Goal: Communication & Community: Participate in discussion

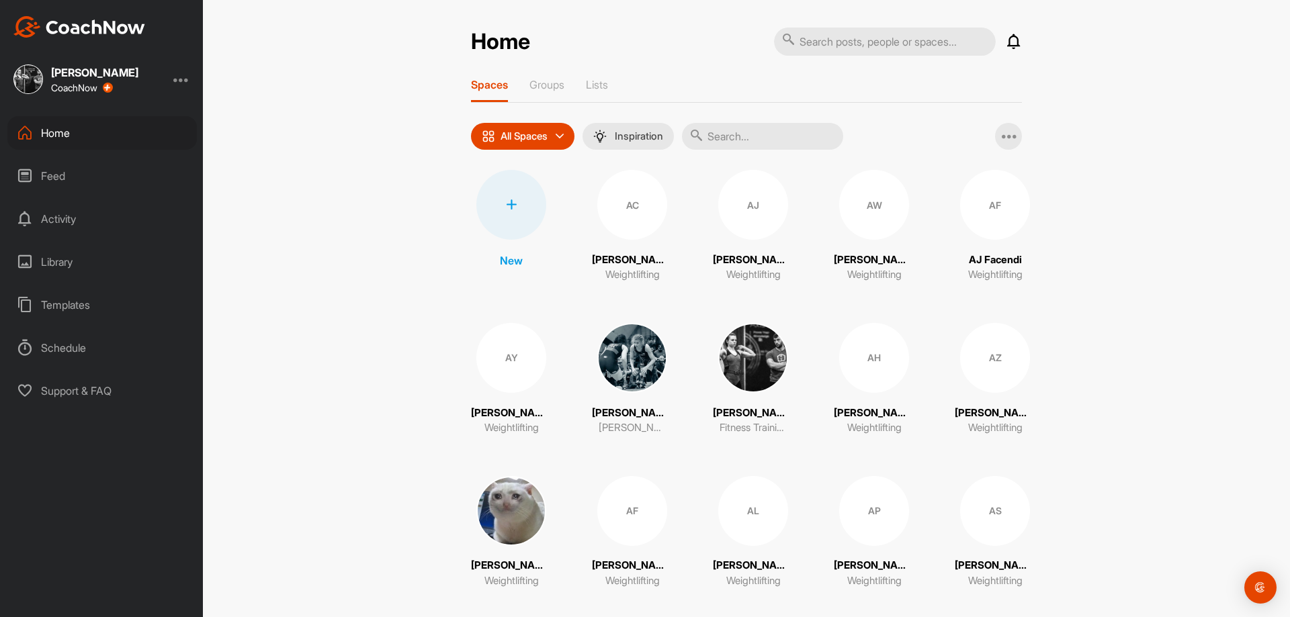
click at [784, 130] on input "text" at bounding box center [762, 136] width 161 height 27
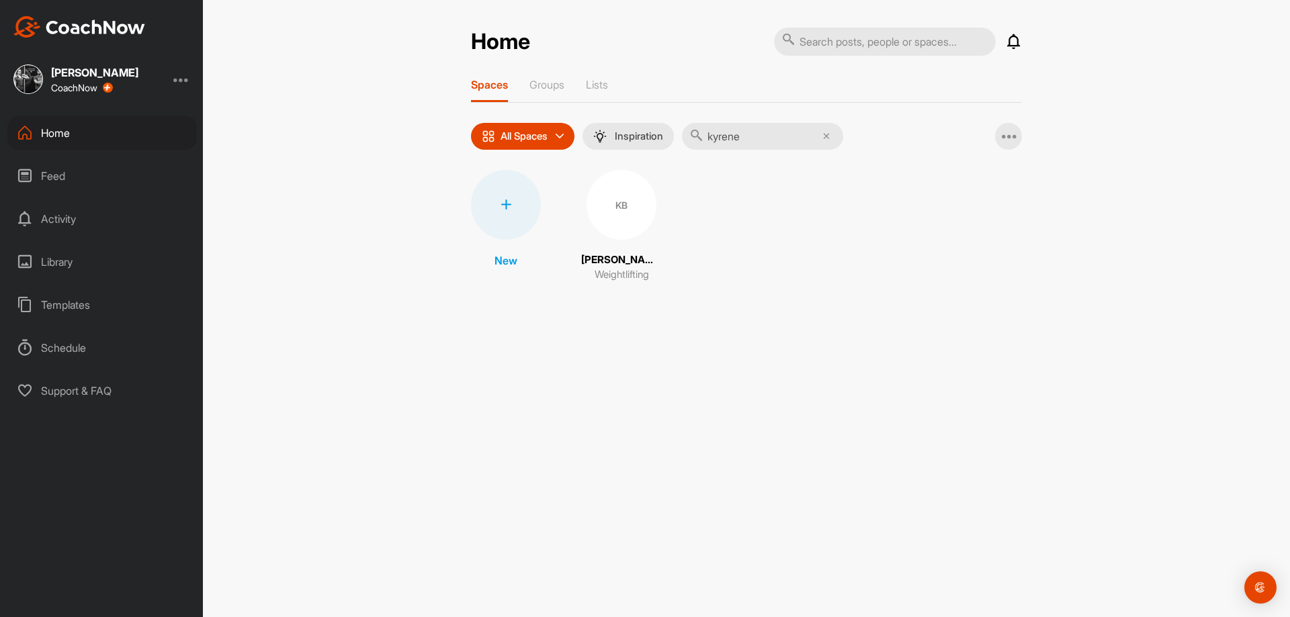
click at [615, 210] on div "KB" at bounding box center [621, 205] width 70 height 70
drag, startPoint x: 752, startPoint y: 140, endPoint x: 764, endPoint y: 140, distance: 11.4
click at [754, 140] on input "kyrene" at bounding box center [762, 136] width 161 height 27
type input "[PERSON_NAME]"
click at [594, 218] on img at bounding box center [621, 205] width 70 height 70
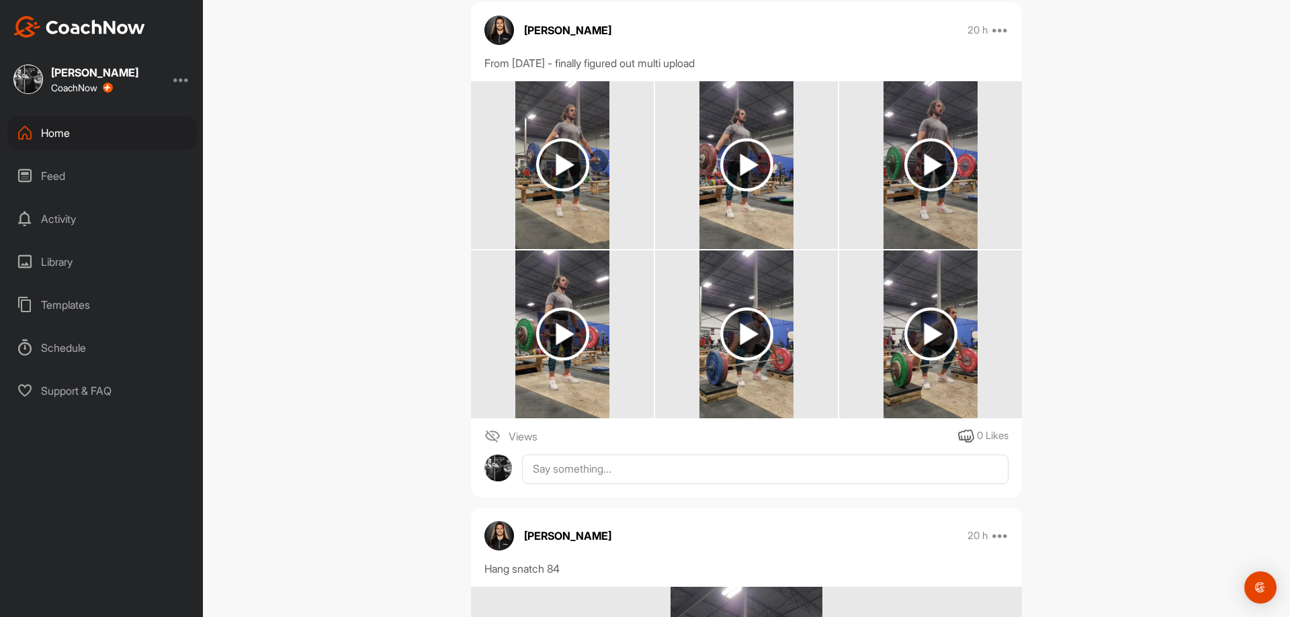
scroll to position [202, 0]
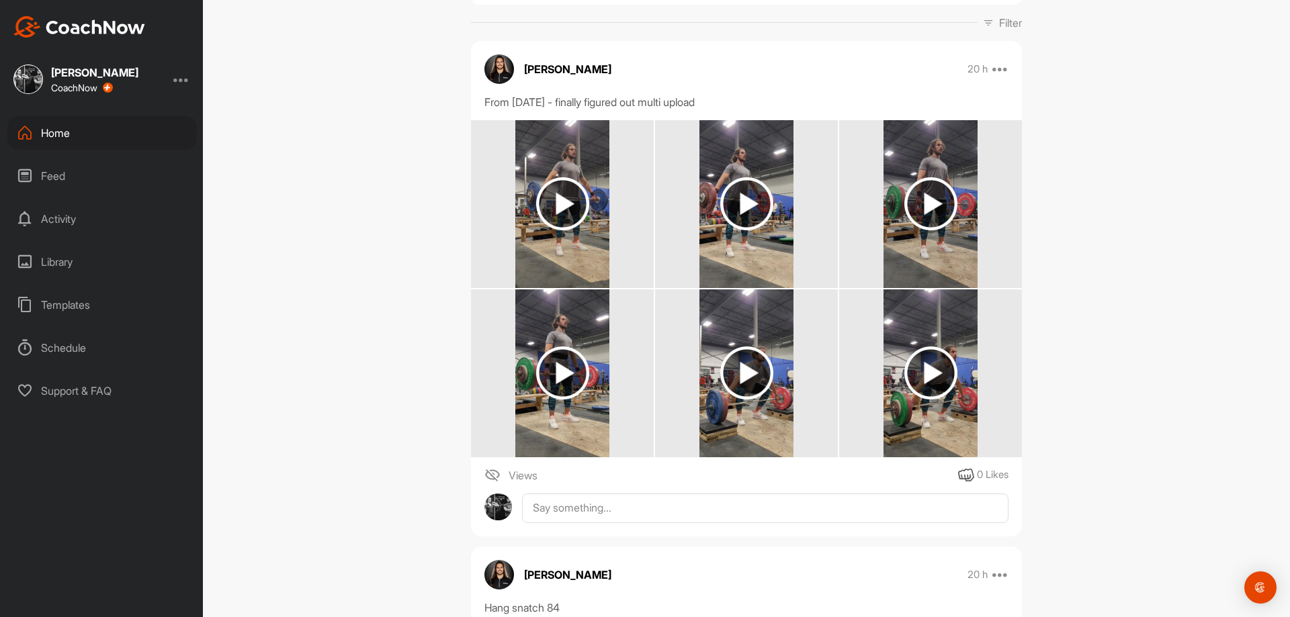
click at [584, 224] on img at bounding box center [562, 204] width 95 height 168
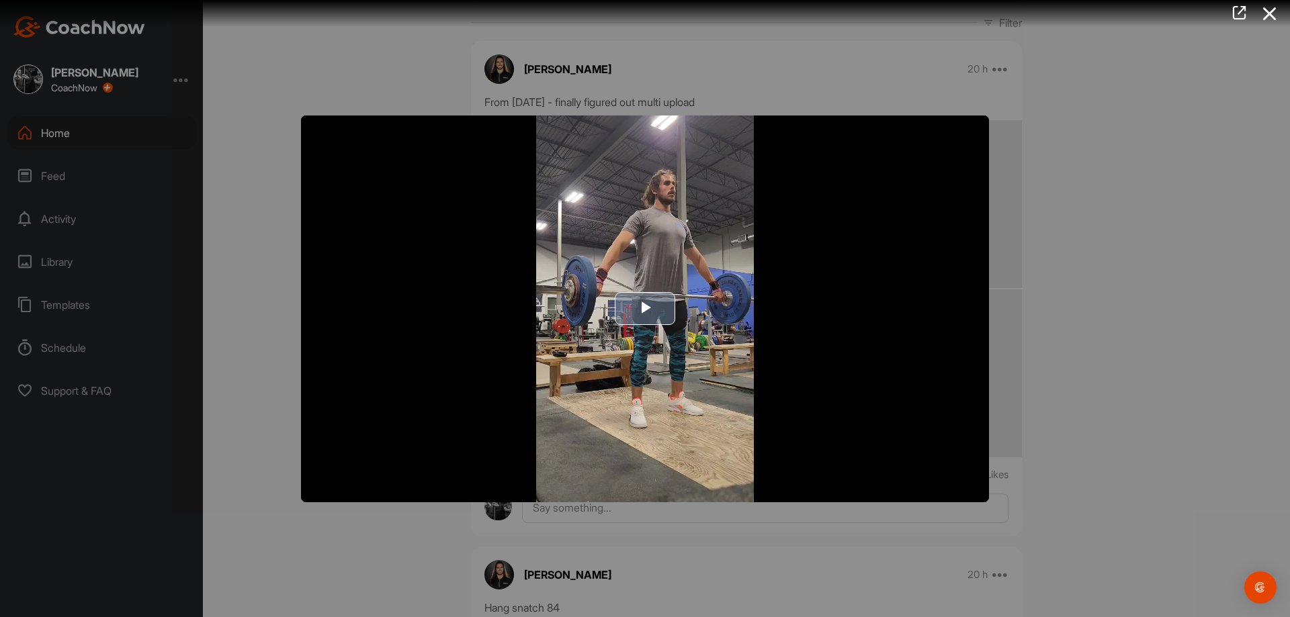
click at [645, 309] on span "Video Player" at bounding box center [645, 309] width 0 height 0
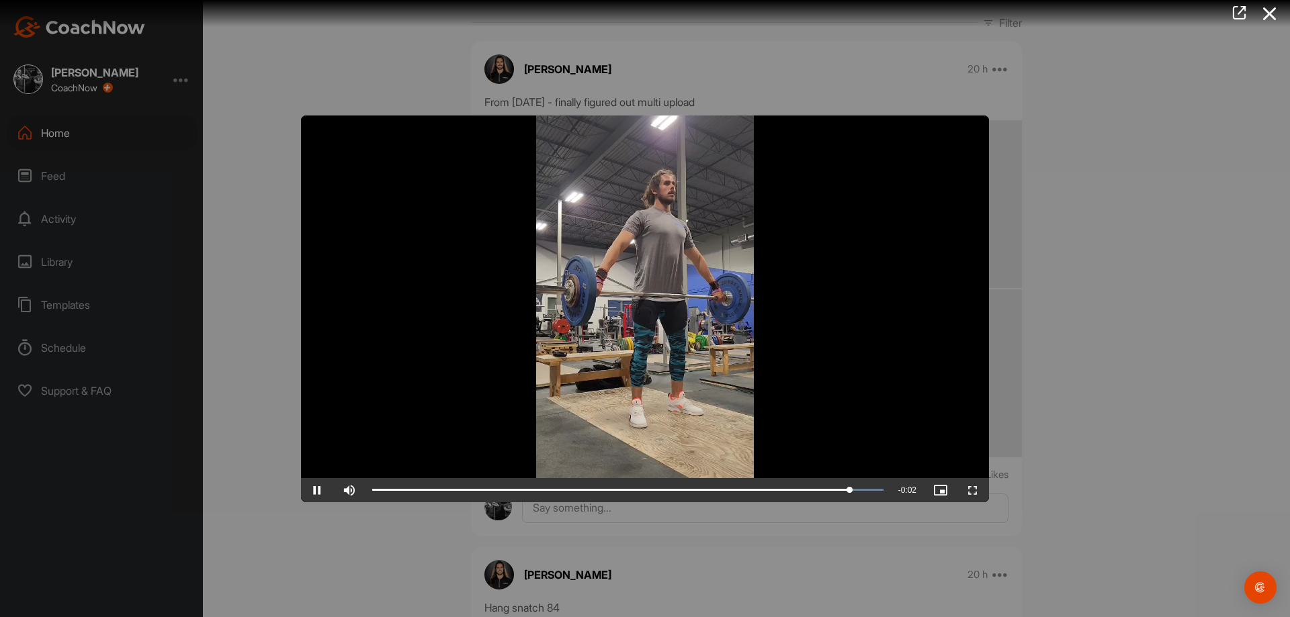
click at [1043, 376] on div at bounding box center [645, 308] width 1290 height 617
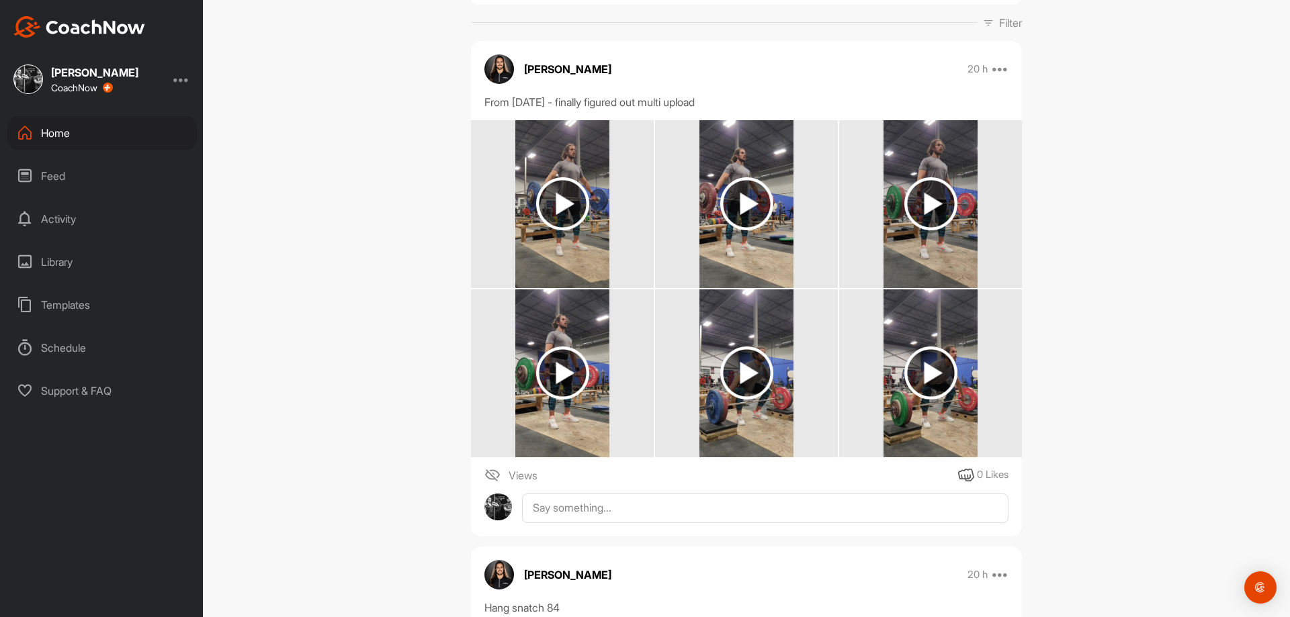
click at [734, 177] on img at bounding box center [746, 203] width 53 height 53
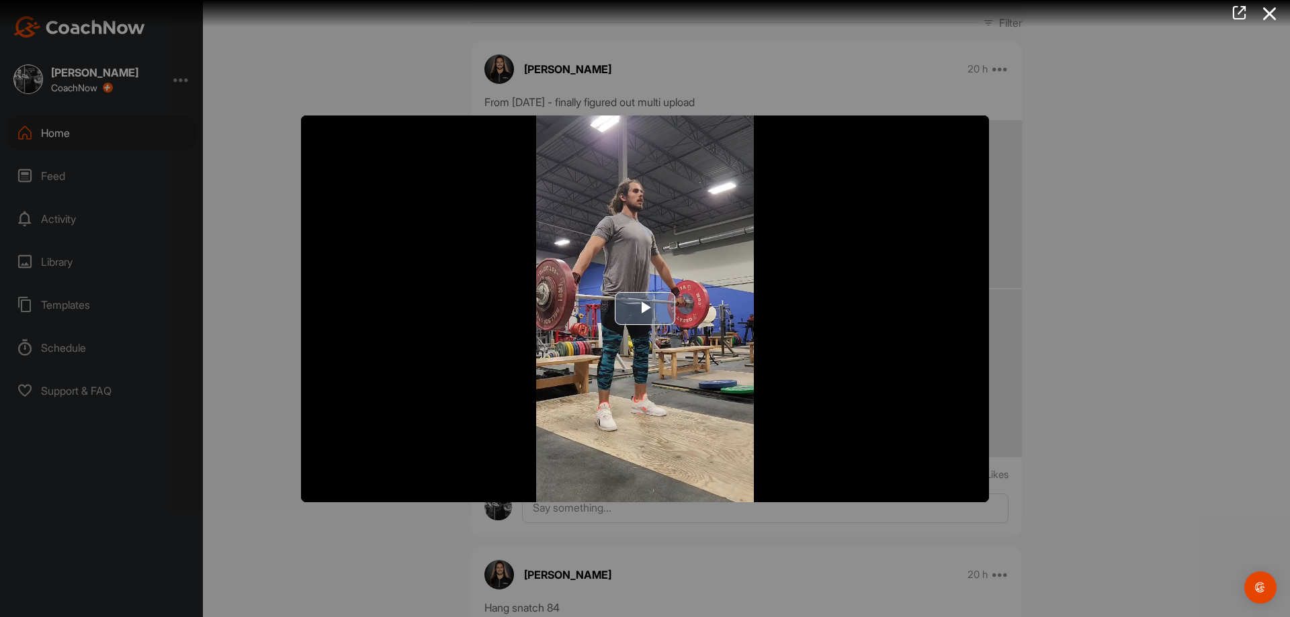
click at [666, 326] on img "Video Player" at bounding box center [645, 309] width 688 height 387
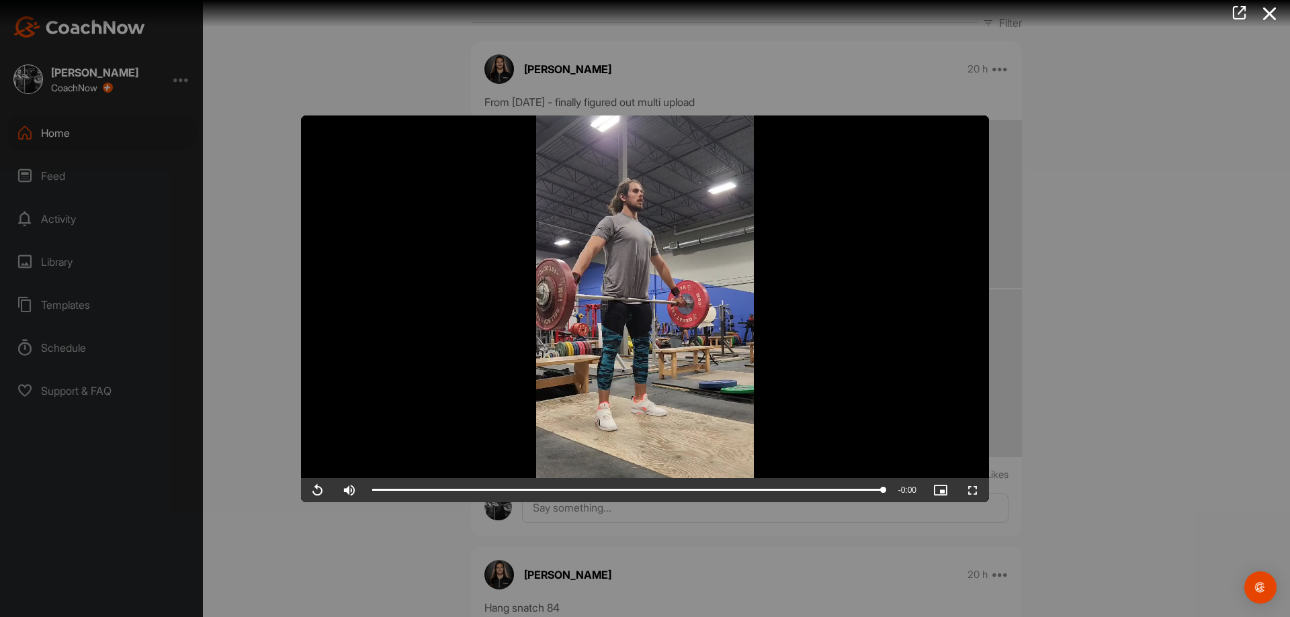
click at [1112, 226] on div at bounding box center [645, 308] width 1290 height 617
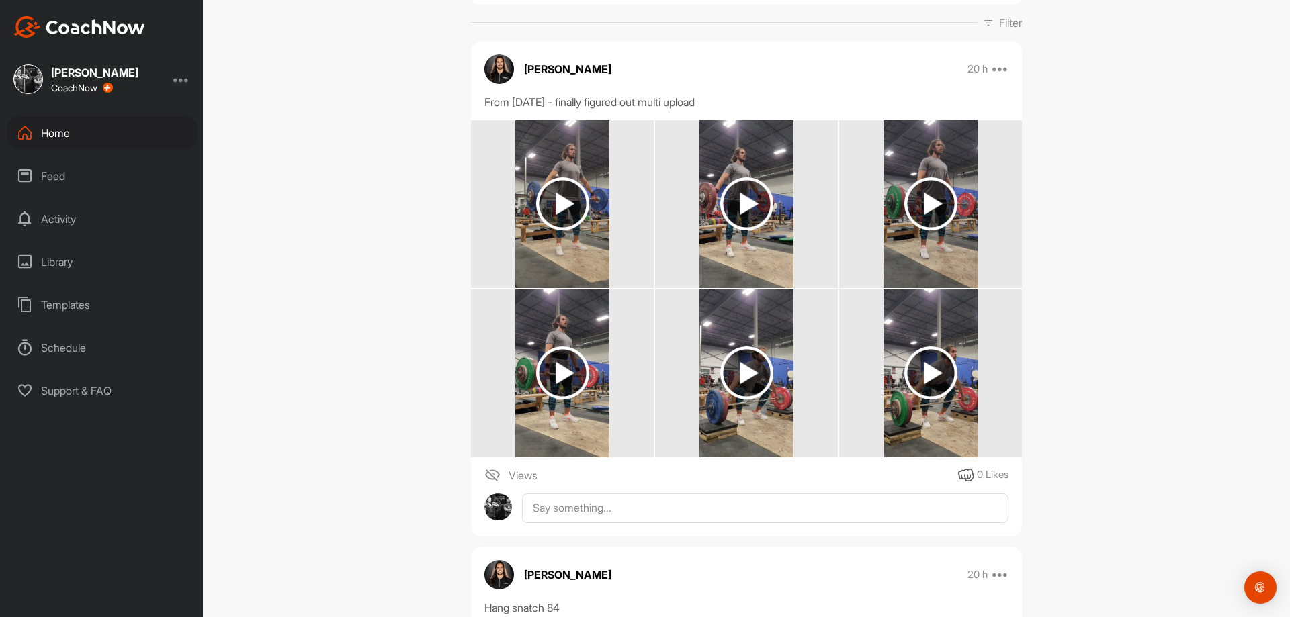
click at [916, 243] on img at bounding box center [930, 204] width 95 height 168
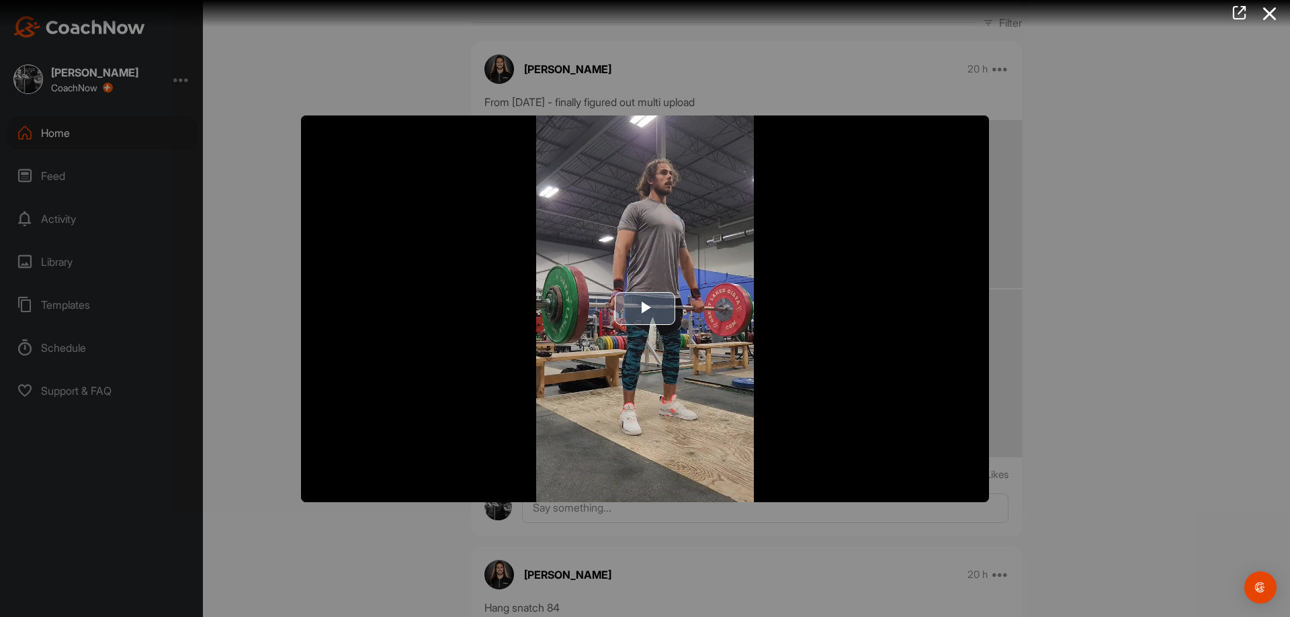
click at [714, 359] on img "Video Player" at bounding box center [645, 309] width 688 height 387
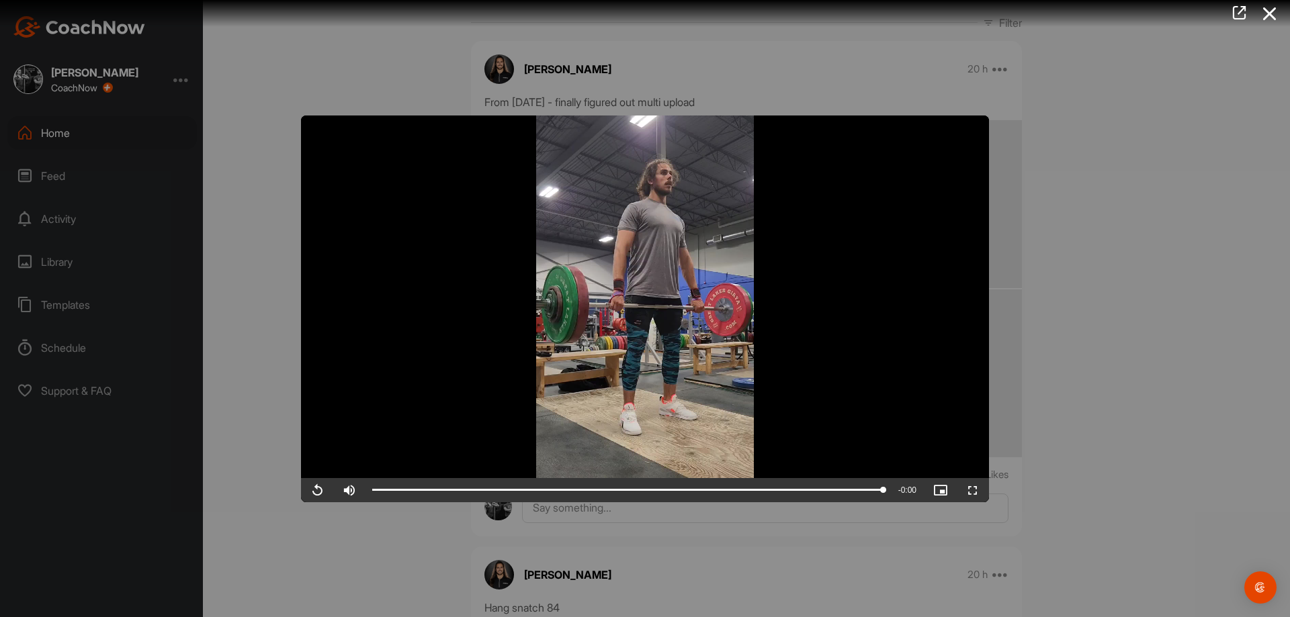
click at [1084, 433] on div at bounding box center [645, 308] width 1290 height 617
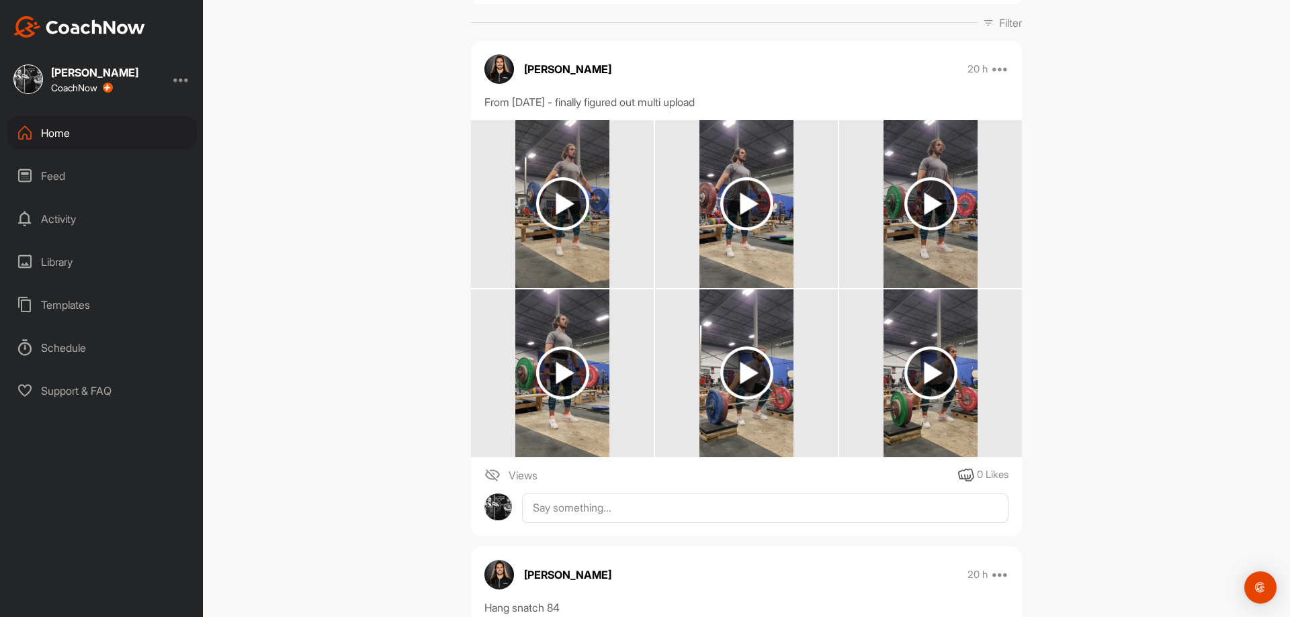
click at [568, 391] on img at bounding box center [562, 373] width 53 height 53
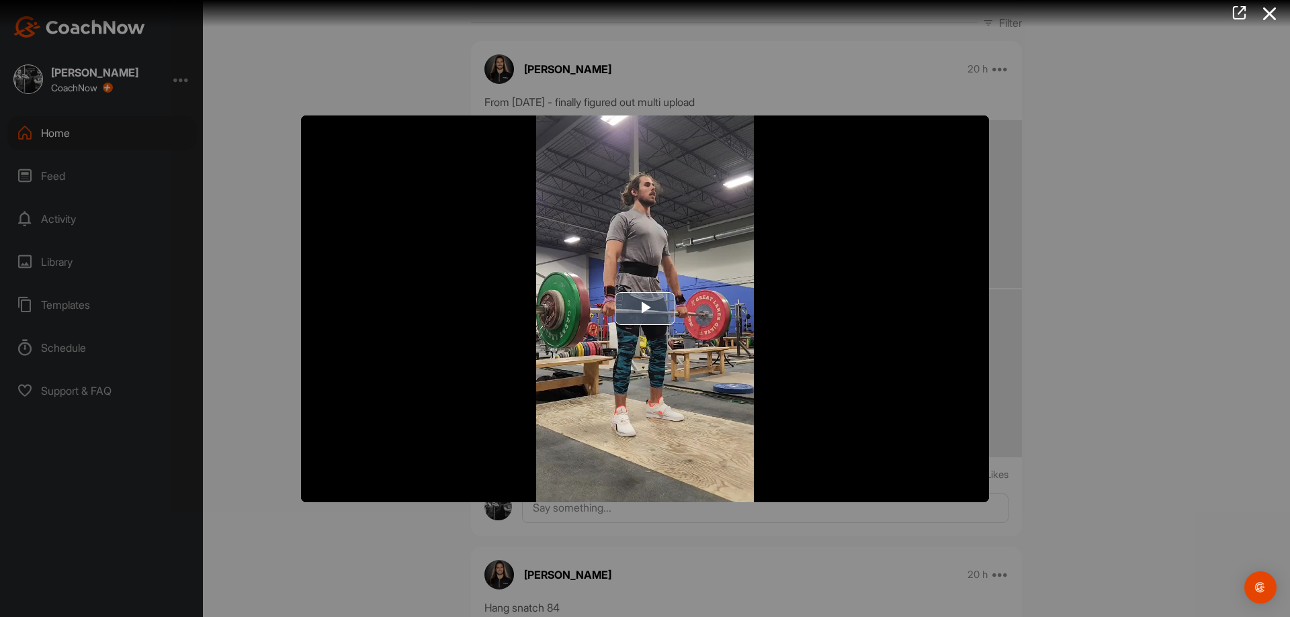
click at [645, 309] on span "Video Player" at bounding box center [645, 309] width 0 height 0
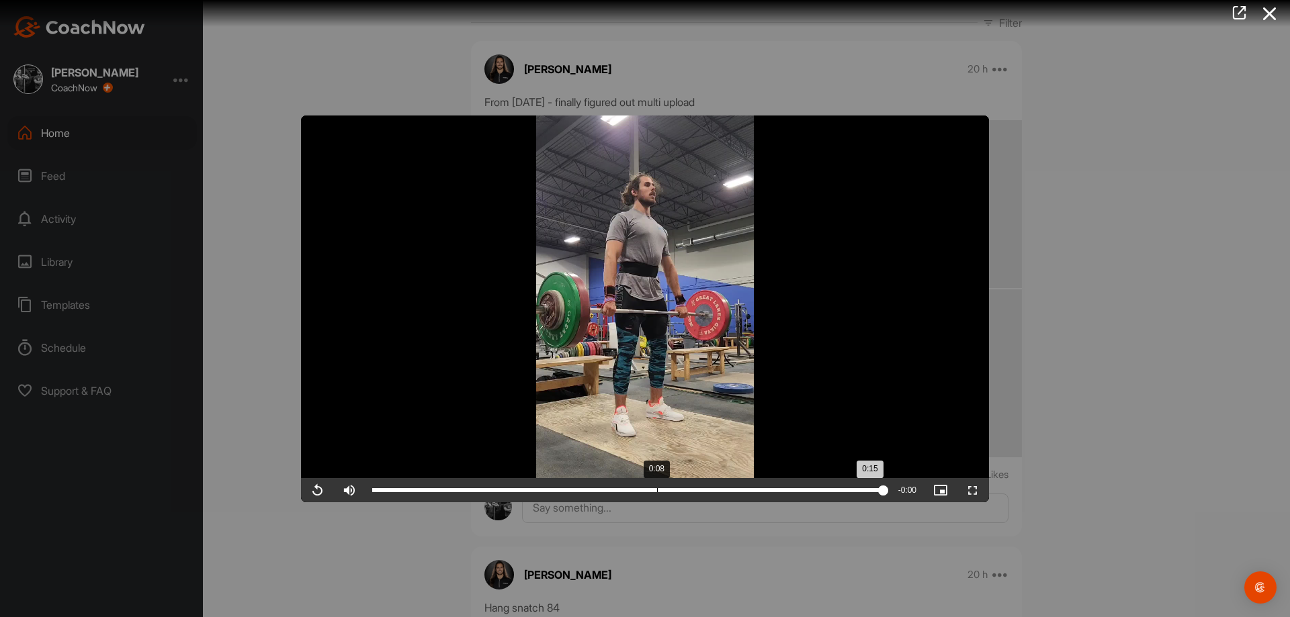
click at [656, 482] on div "Loaded : 100.00% 0:08 0:15" at bounding box center [627, 490] width 525 height 24
click at [702, 418] on video "Video Player" at bounding box center [645, 309] width 688 height 387
click at [1146, 420] on div at bounding box center [645, 308] width 1290 height 617
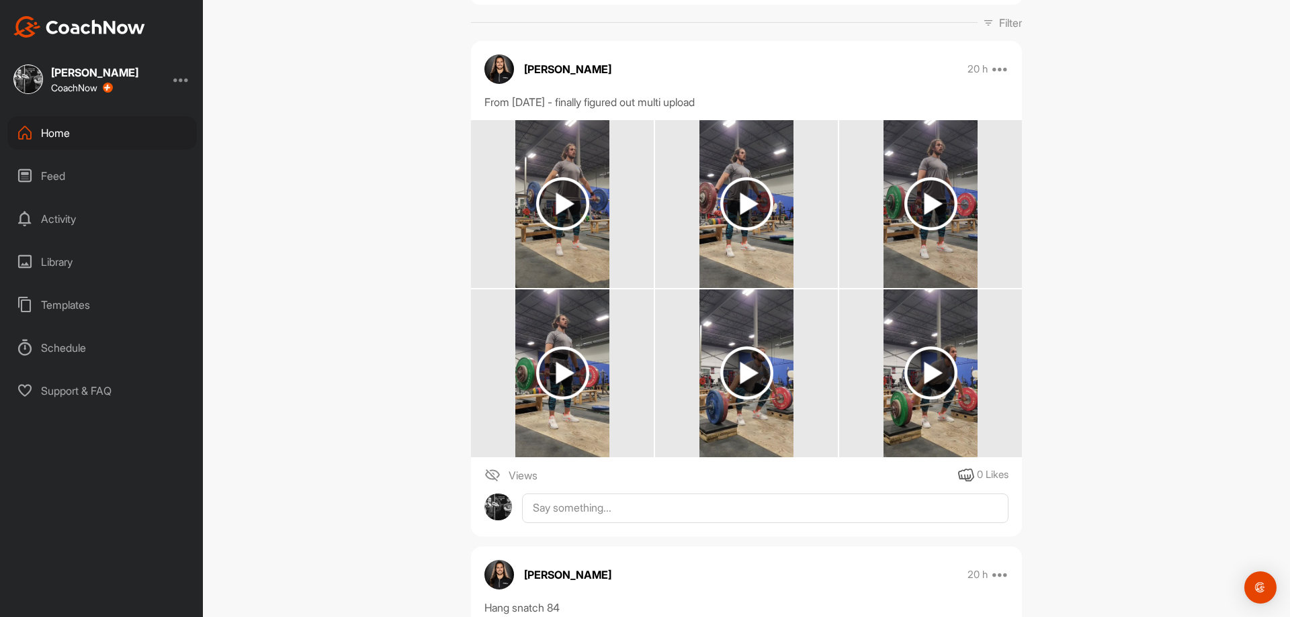
click at [739, 365] on img at bounding box center [746, 373] width 53 height 53
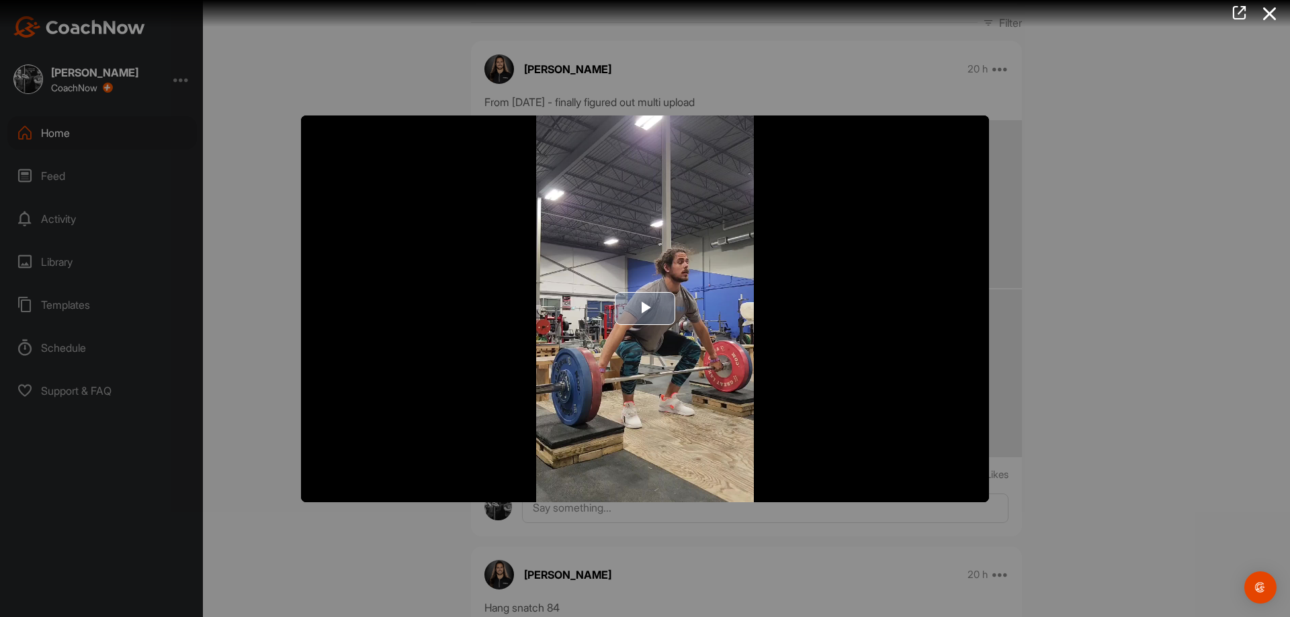
click at [630, 367] on img "Video Player" at bounding box center [645, 309] width 688 height 387
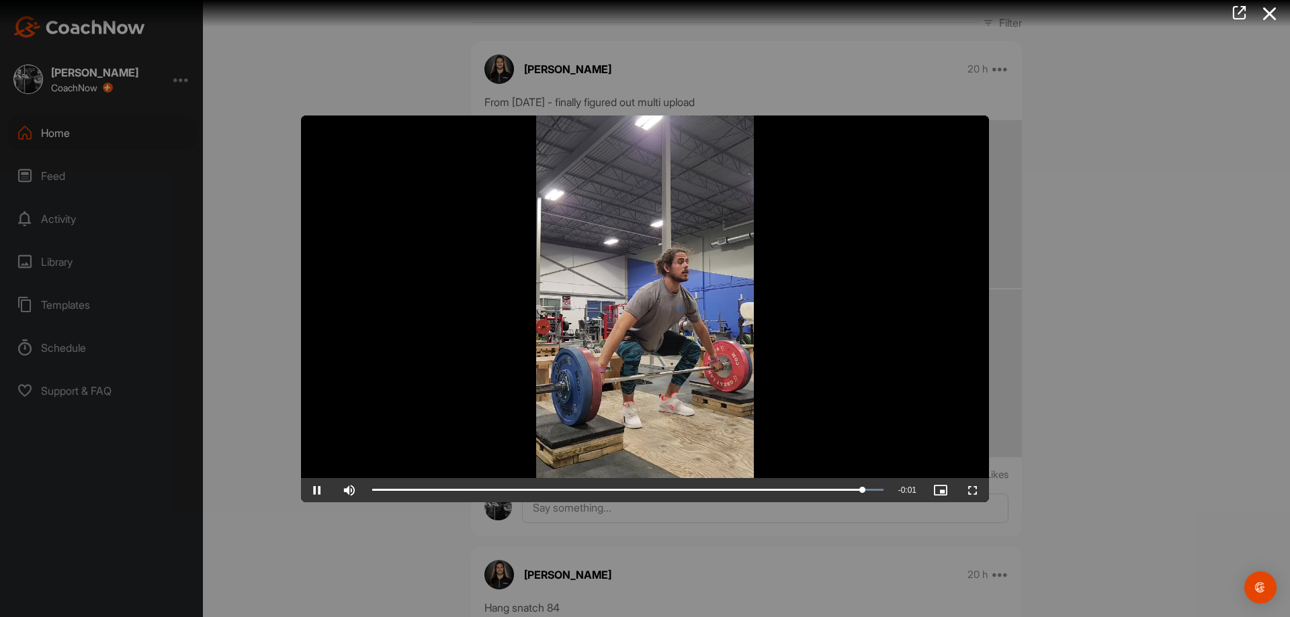
click at [1102, 377] on div at bounding box center [645, 308] width 1290 height 617
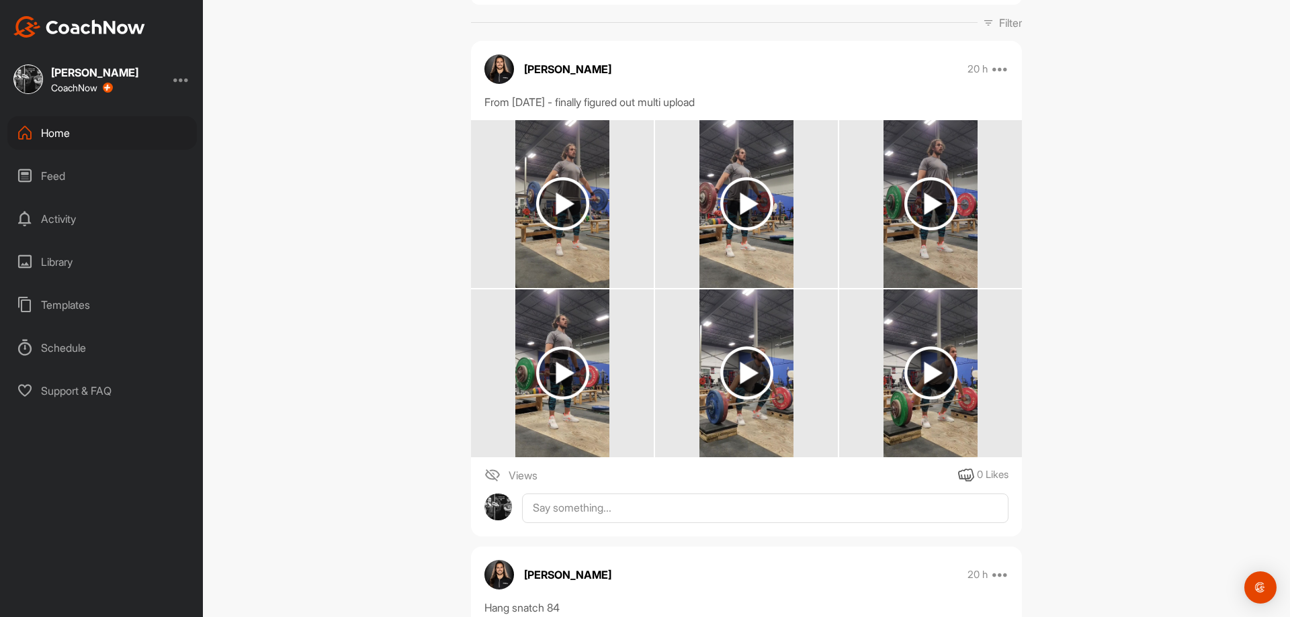
click at [928, 435] on img at bounding box center [930, 374] width 95 height 168
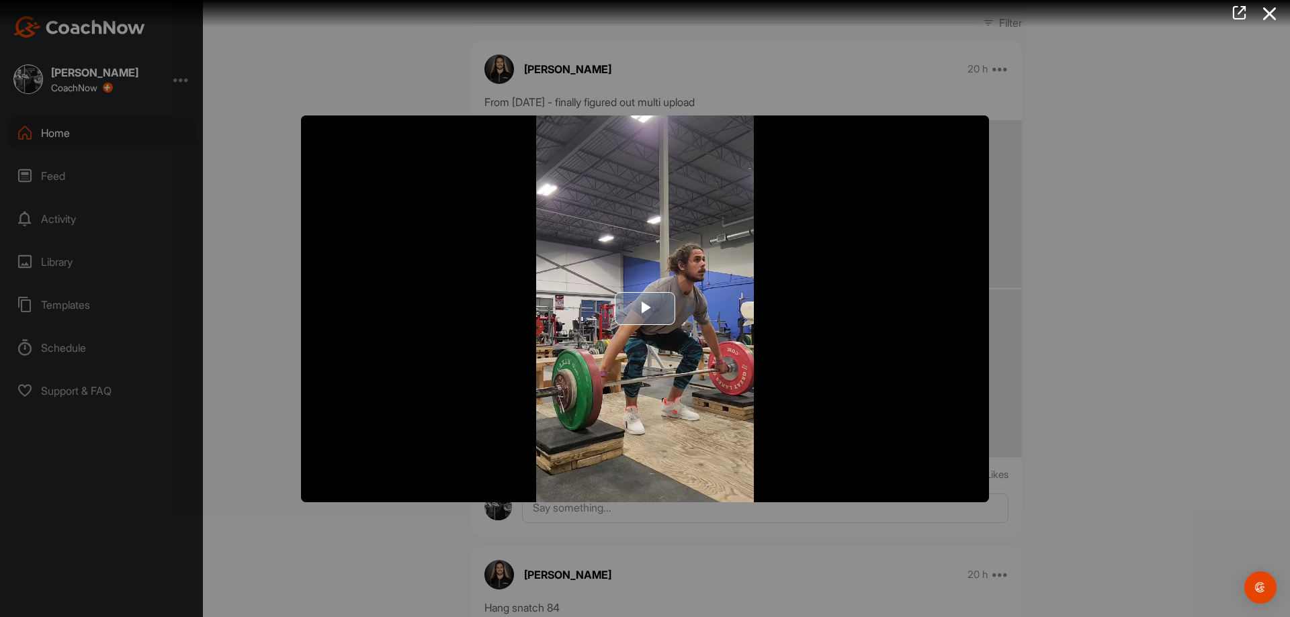
click at [612, 285] on img "Video Player" at bounding box center [645, 309] width 688 height 387
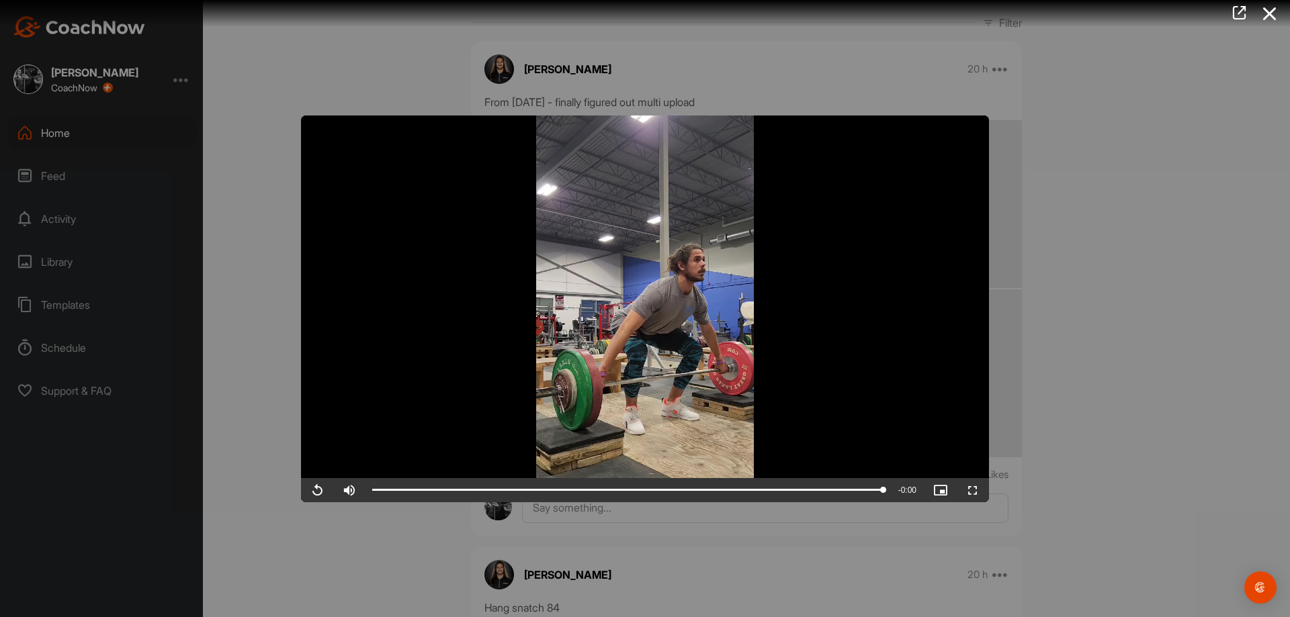
click at [1019, 403] on div at bounding box center [645, 308] width 1290 height 617
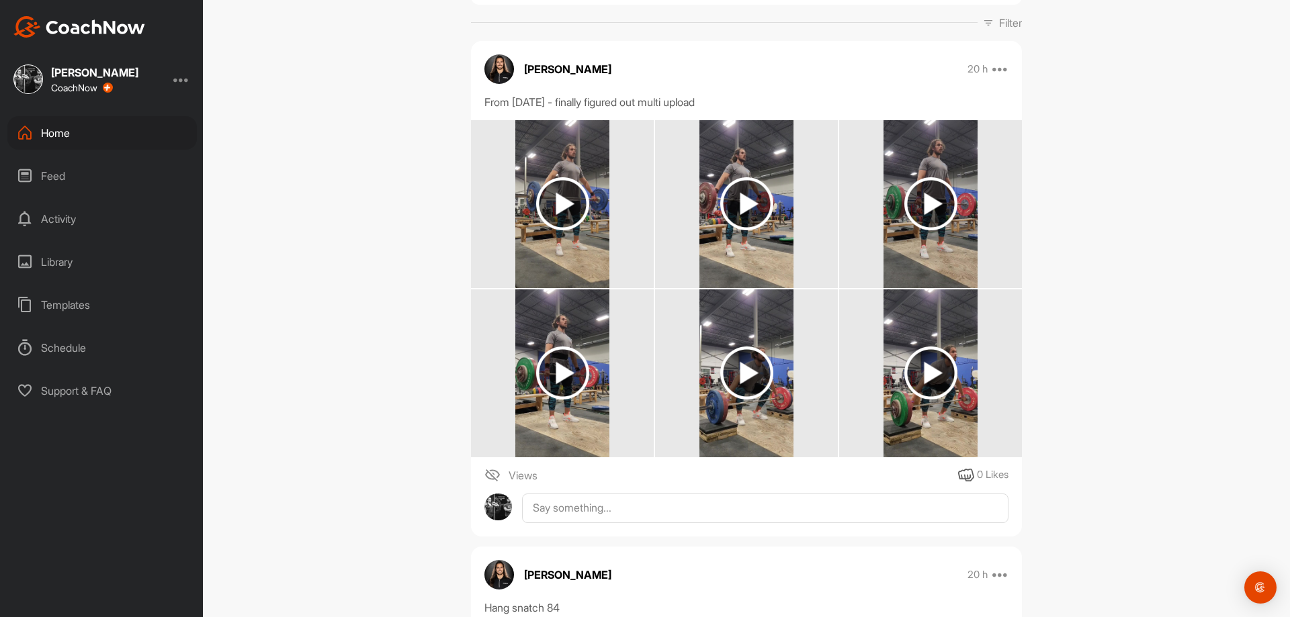
click at [941, 507] on textarea at bounding box center [765, 561] width 486 height 134
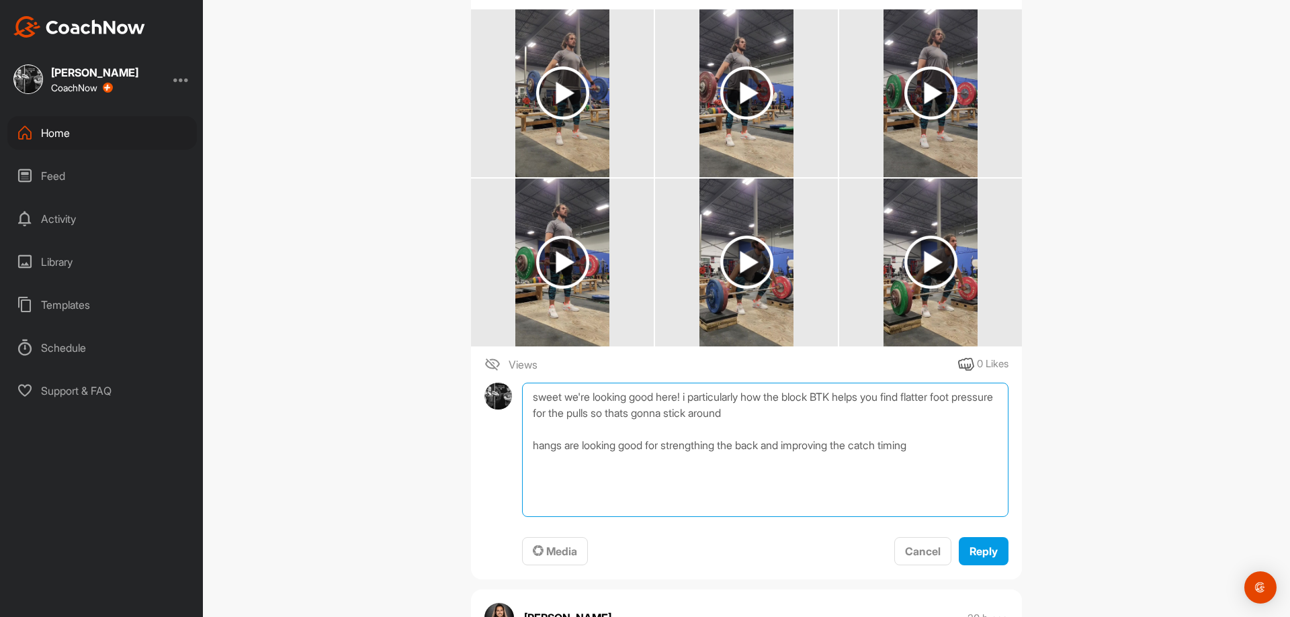
scroll to position [336, 0]
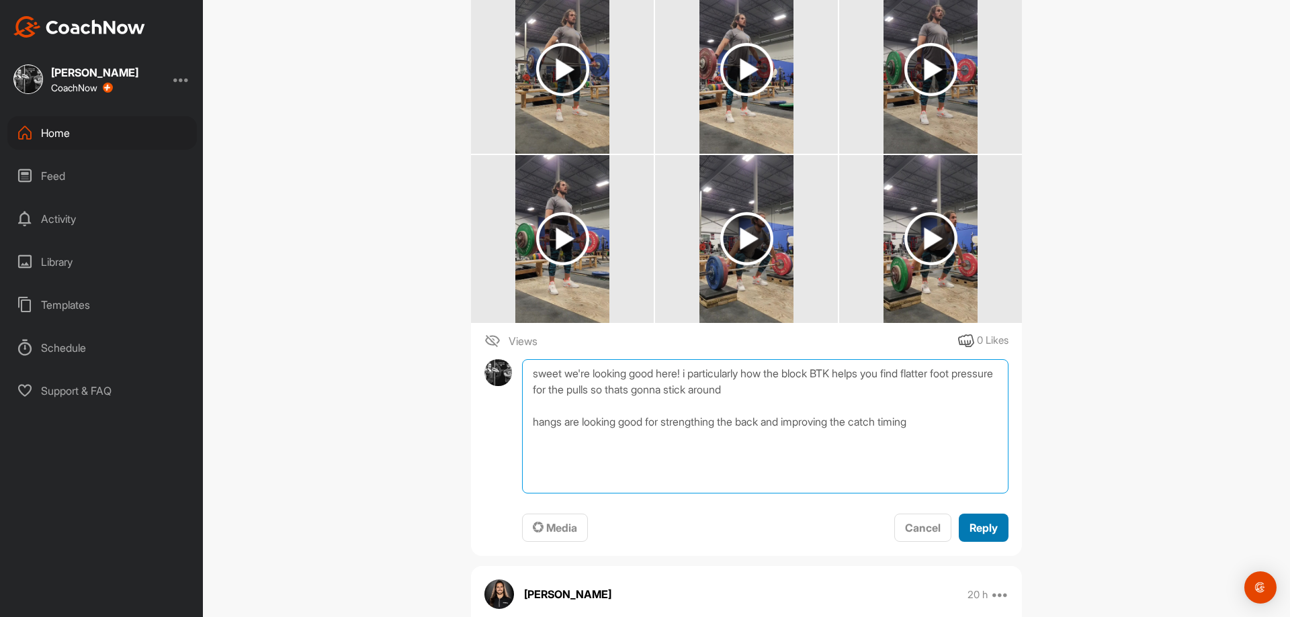
type textarea "sweet we're looking good here! i particularly how the block BTK helps you find …"
click at [973, 537] on button "Reply" at bounding box center [984, 528] width 50 height 29
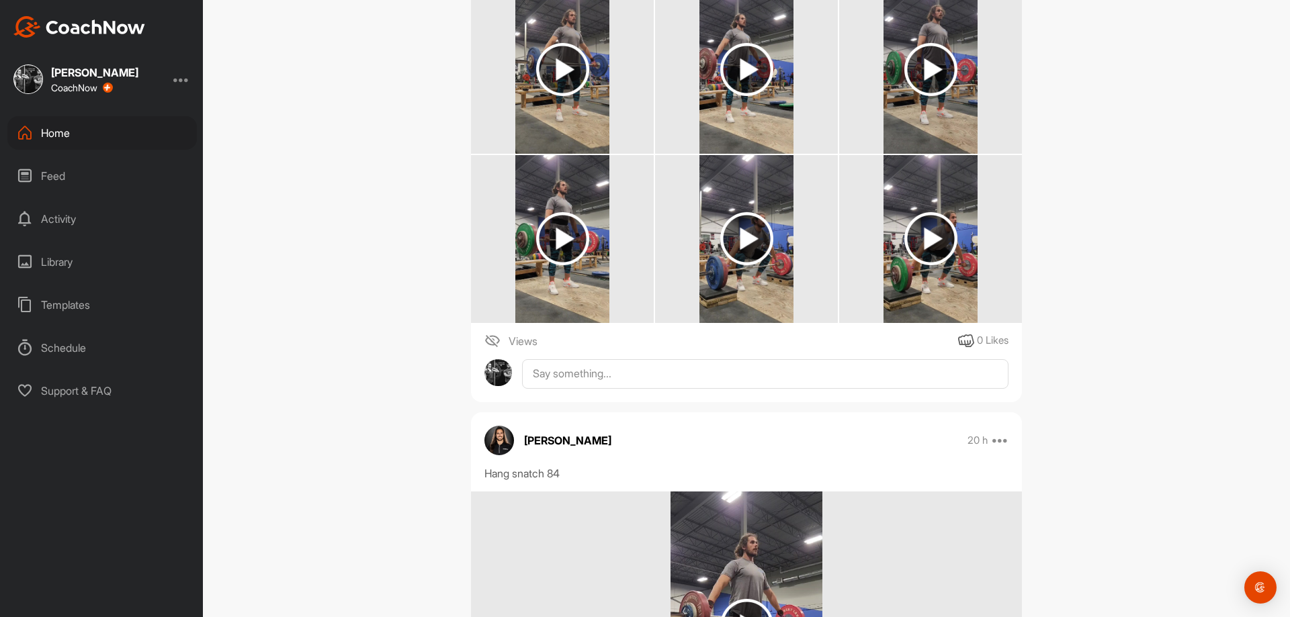
scroll to position [0, 0]
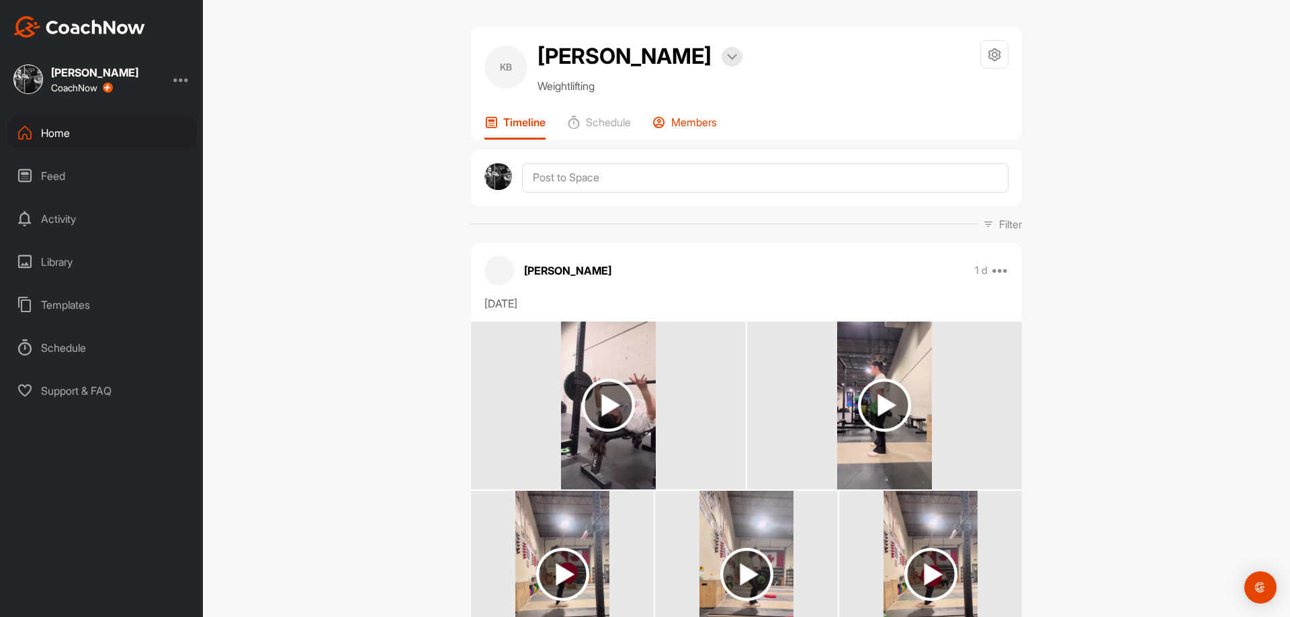
click at [703, 129] on p "Members" at bounding box center [694, 122] width 46 height 13
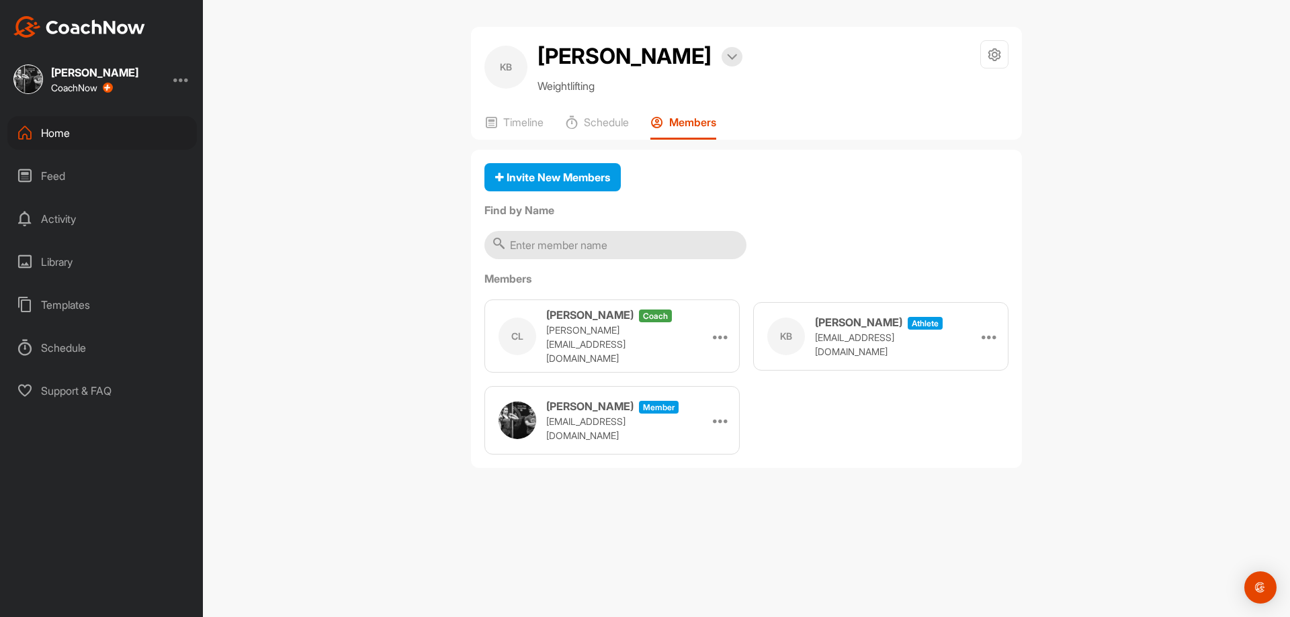
click at [751, 193] on div "Invite New Members" at bounding box center [746, 178] width 524 height 30
click at [120, 137] on div "Home" at bounding box center [101, 133] width 189 height 34
